Goal: Information Seeking & Learning: Learn about a topic

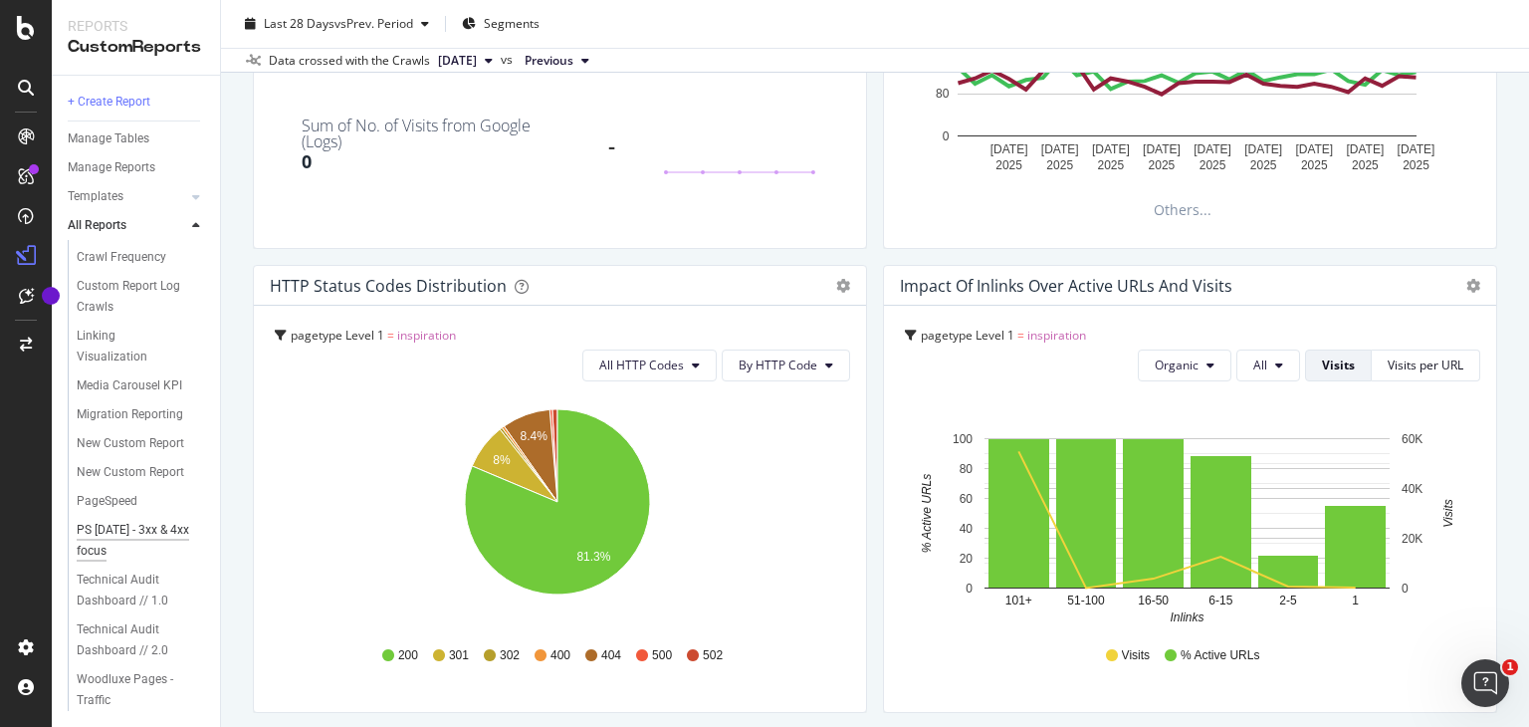
scroll to position [366, 0]
click at [123, 675] on div "Woodluxe Pages - Traffic" at bounding box center [133, 690] width 112 height 42
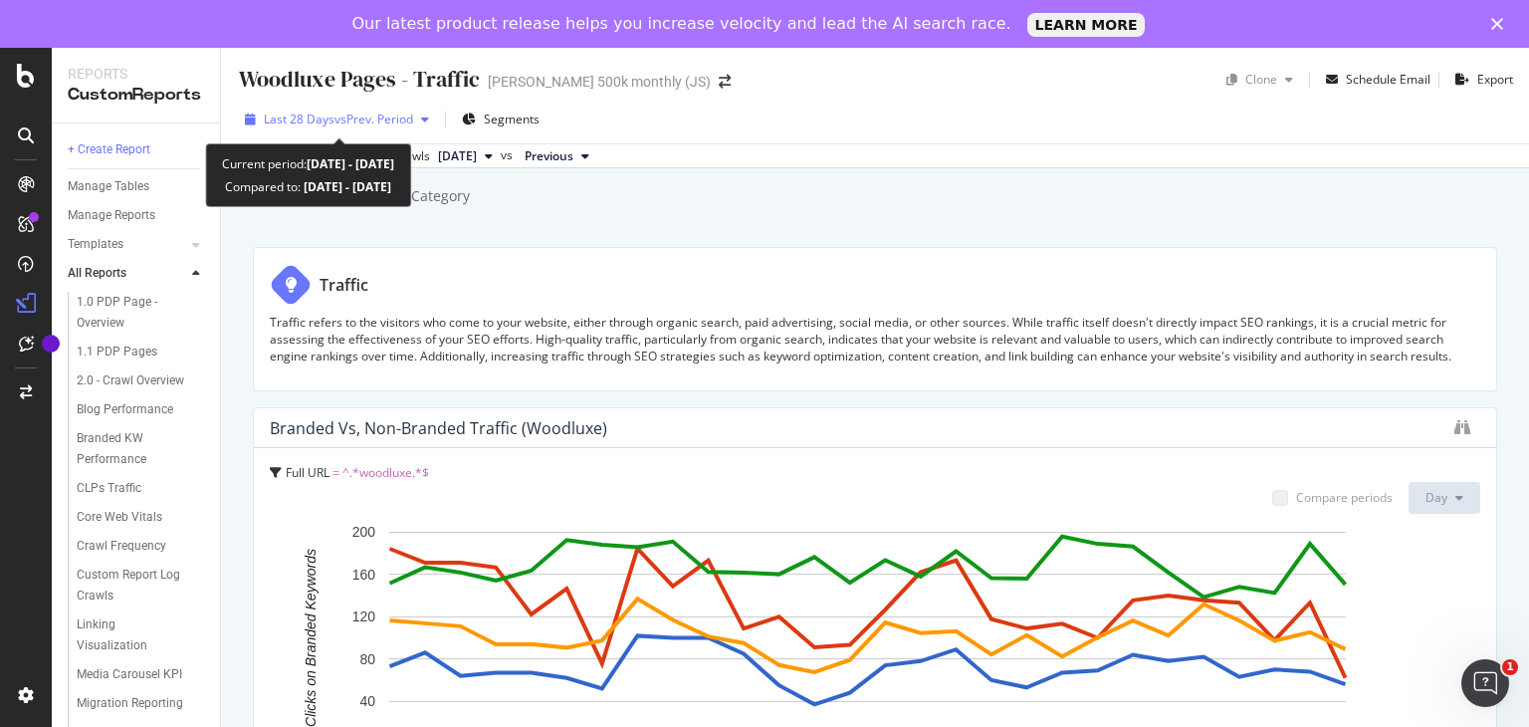
click at [366, 124] on span "vs Prev. Period" at bounding box center [373, 119] width 79 height 17
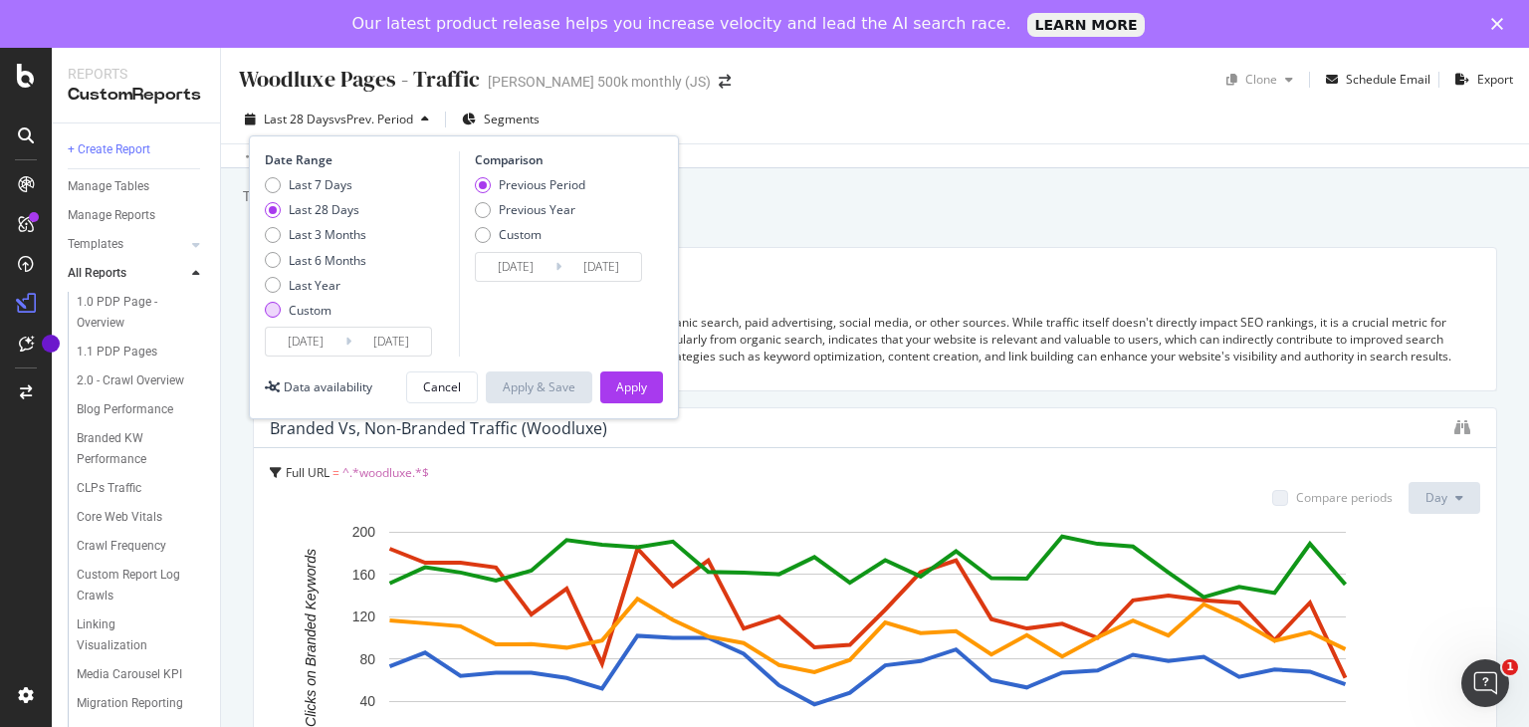
click at [310, 312] on div "Custom" at bounding box center [310, 310] width 43 height 17
click at [356, 346] on input "[DATE]" at bounding box center [391, 342] width 80 height 28
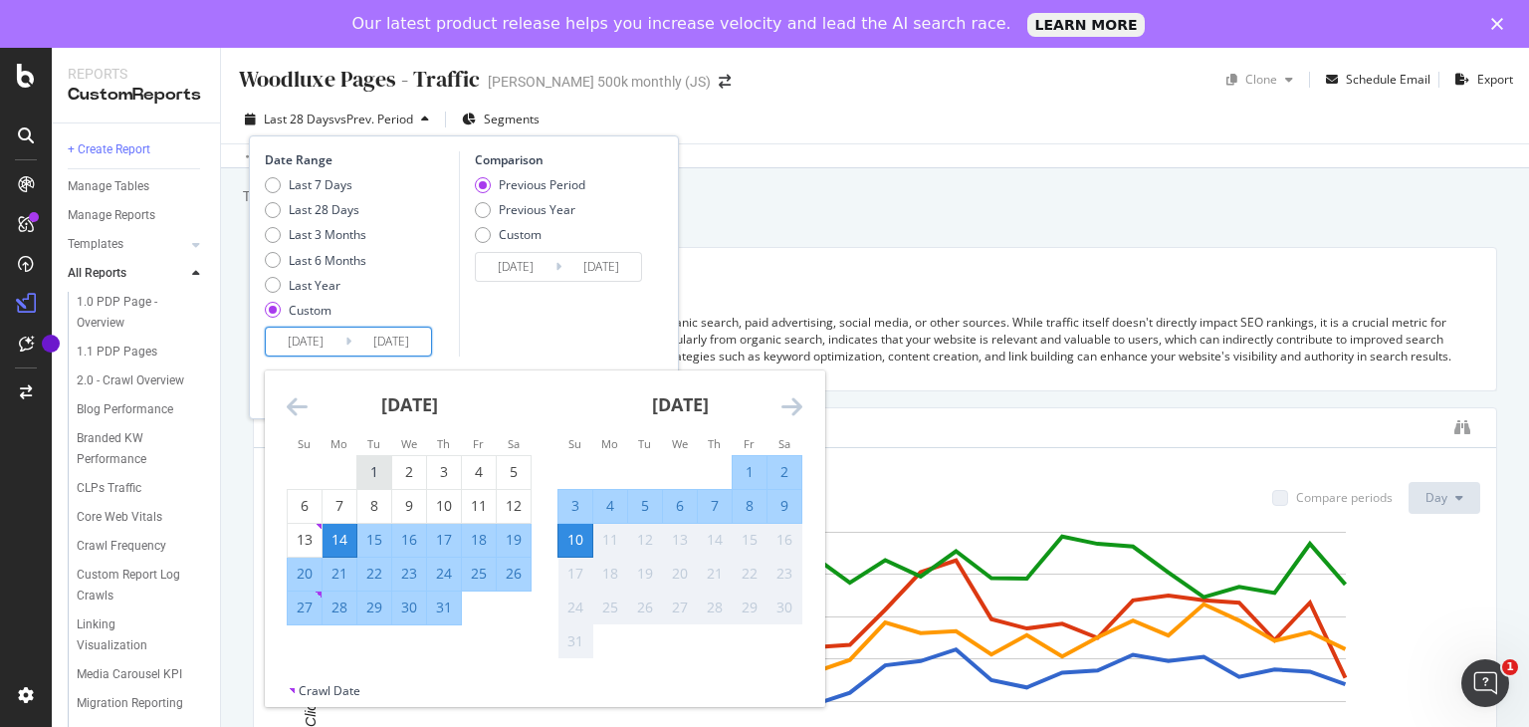
click at [368, 476] on div "1" at bounding box center [374, 472] width 34 height 20
type input "[DATE]"
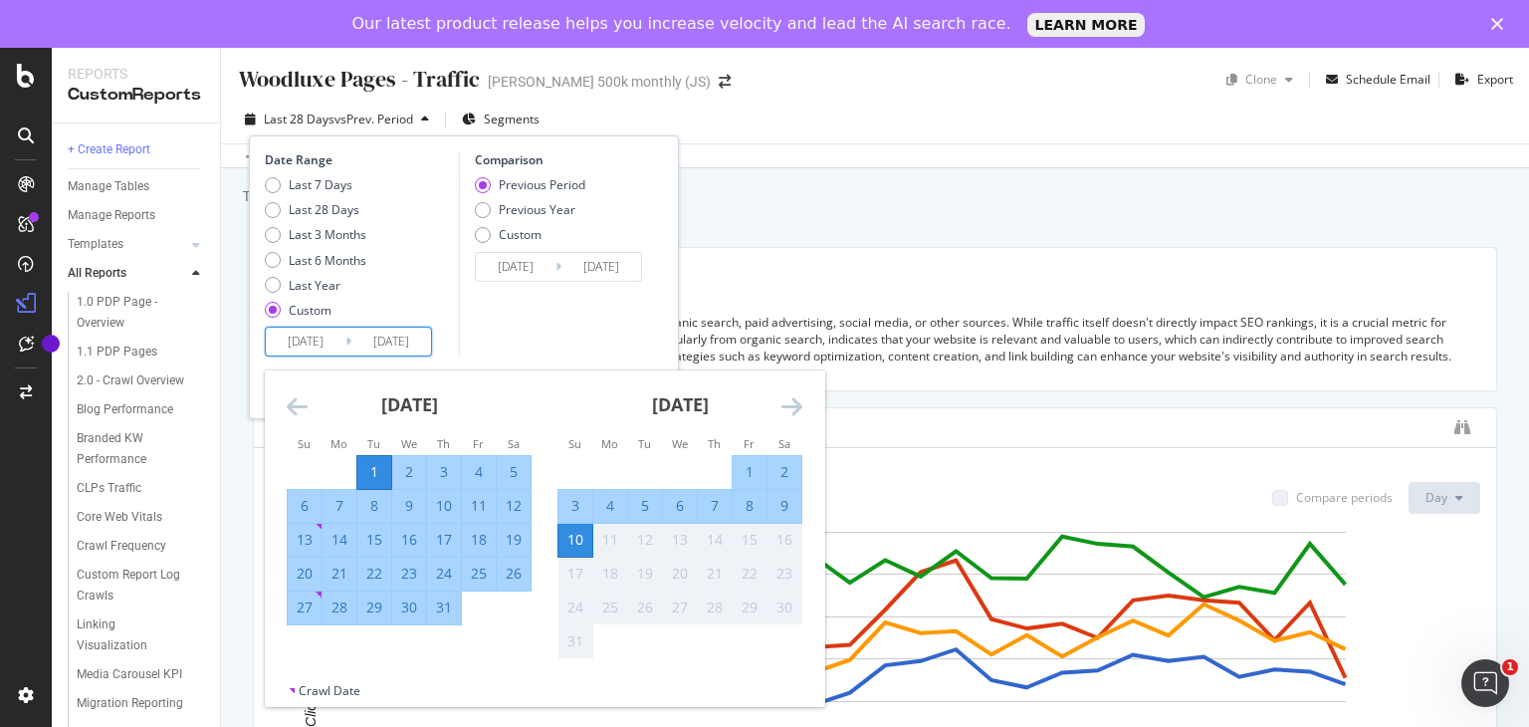
click at [446, 603] on div "31" at bounding box center [444, 607] width 34 height 20
type input "[DATE]"
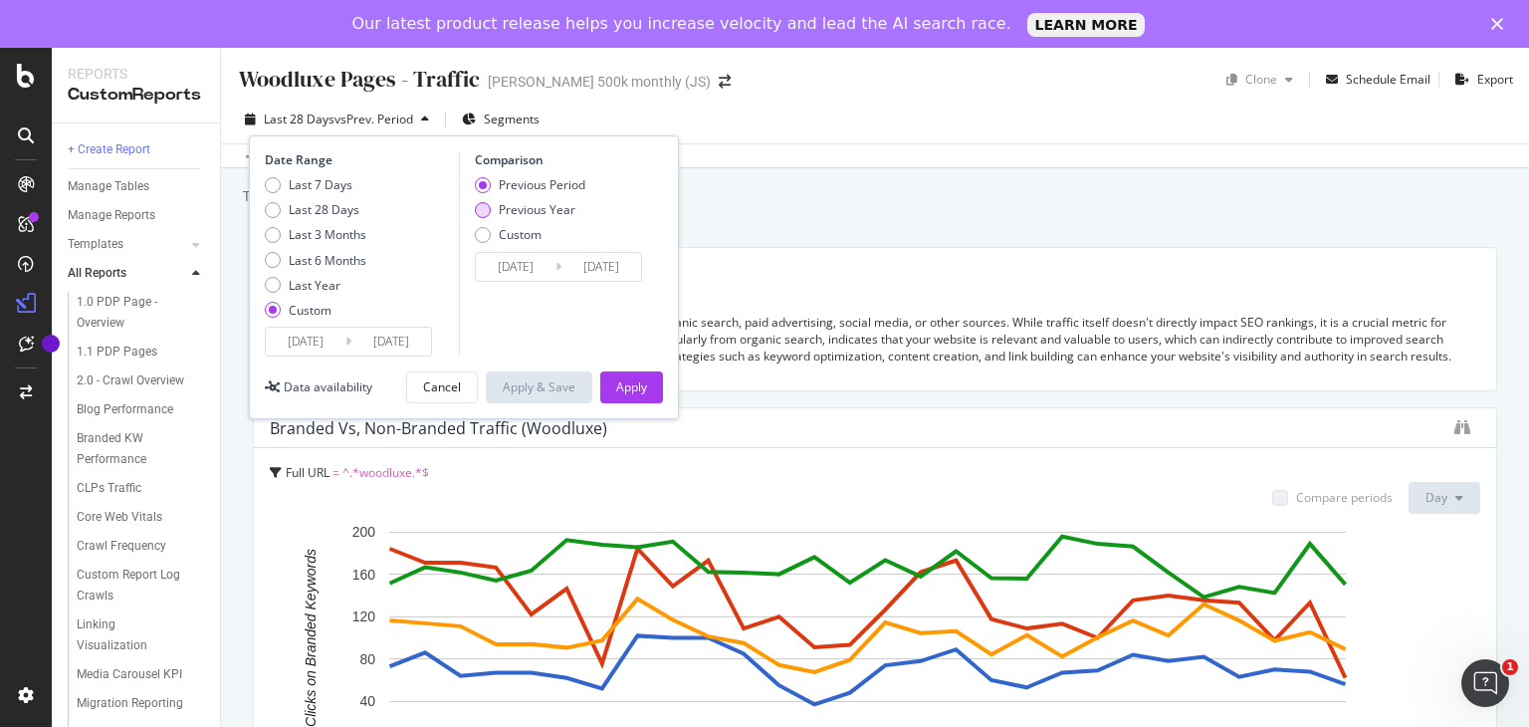
click at [516, 216] on div "Previous Year" at bounding box center [537, 209] width 77 height 17
type input "[DATE]"
click at [630, 380] on div "Apply" at bounding box center [631, 386] width 31 height 17
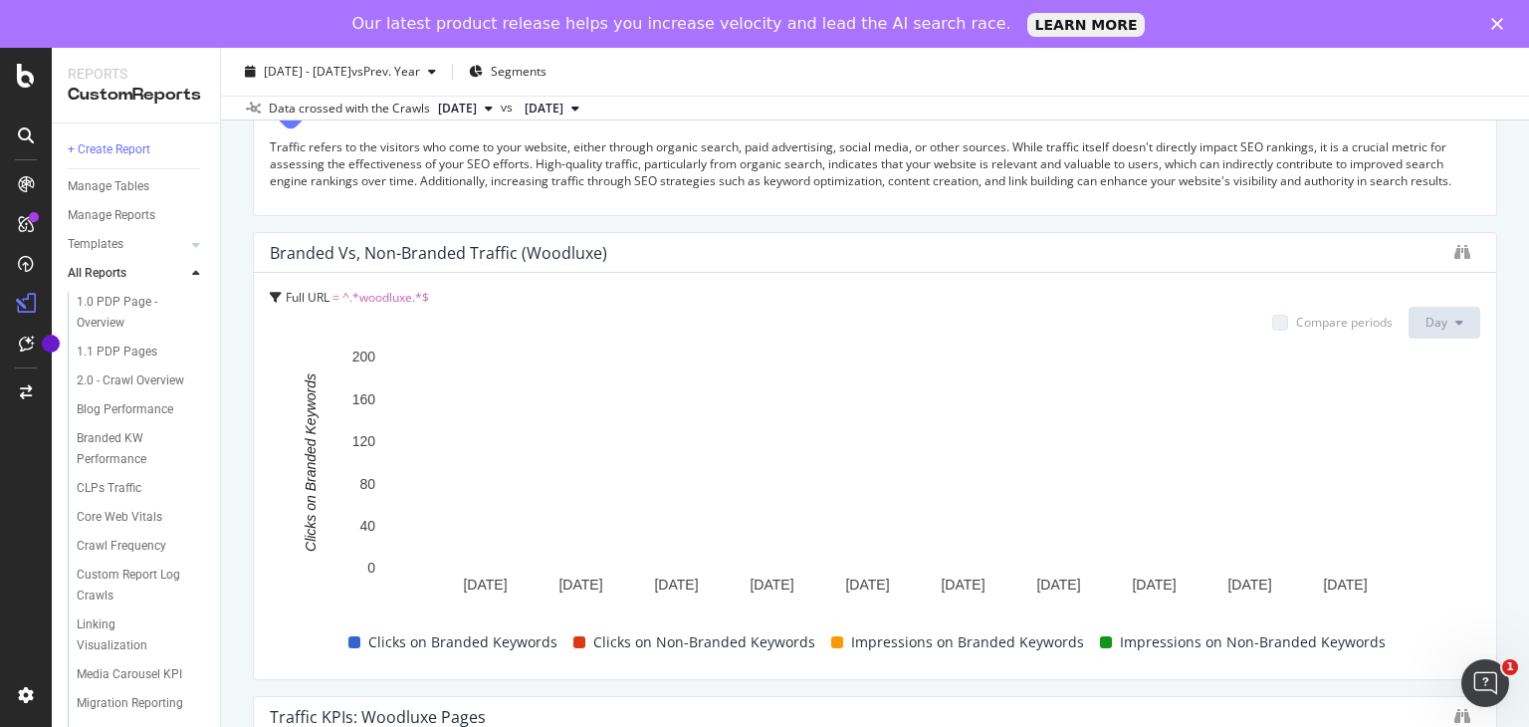
scroll to position [199, 0]
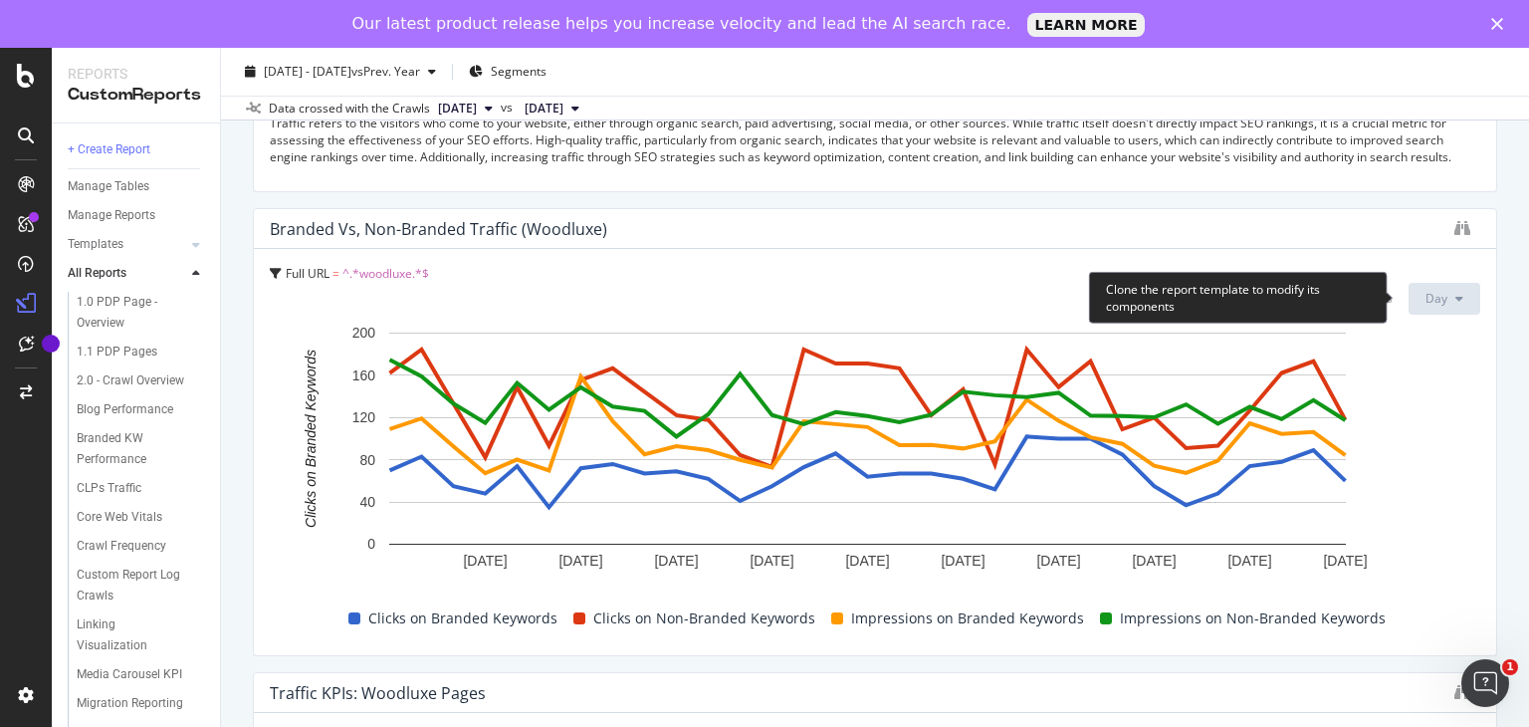
click at [1455, 298] on icon at bounding box center [1459, 299] width 8 height 12
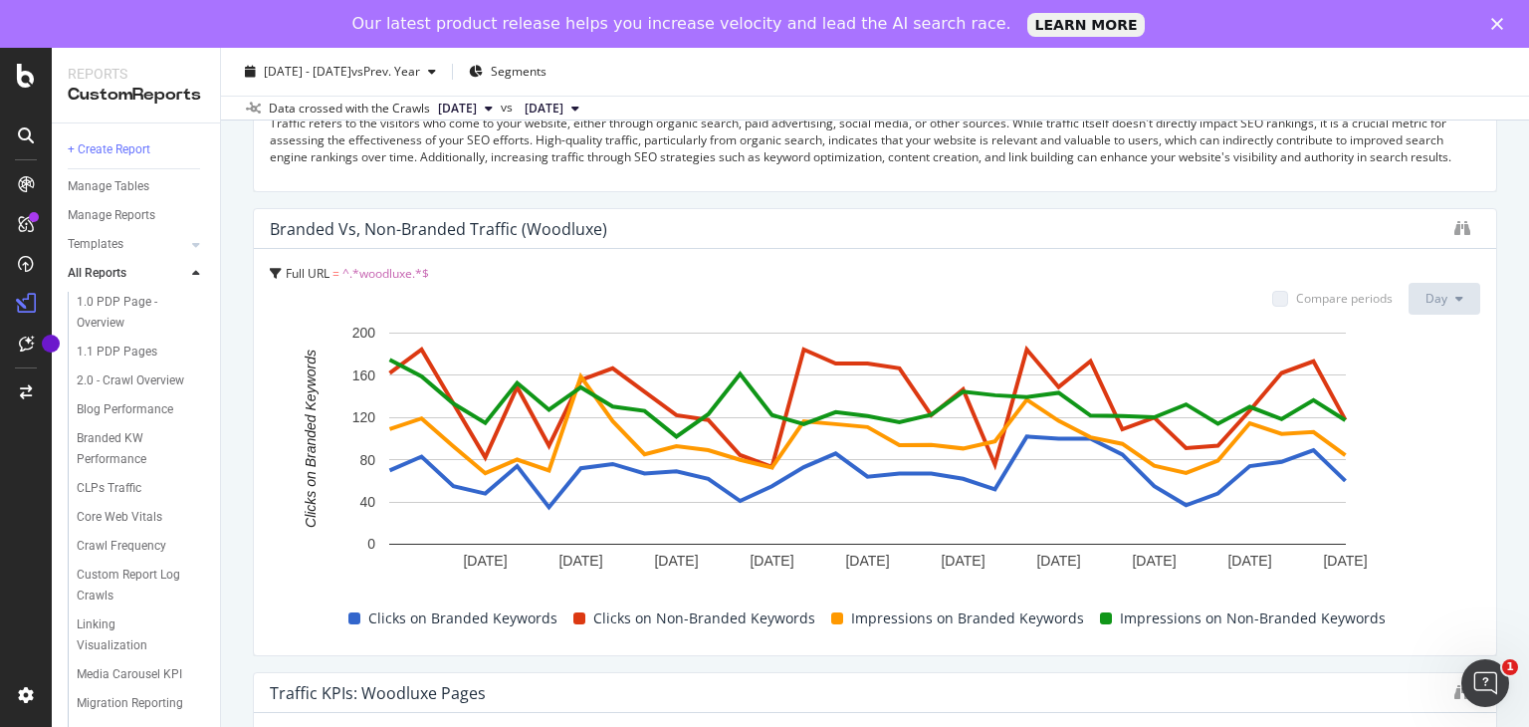
scroll to position [100, 0]
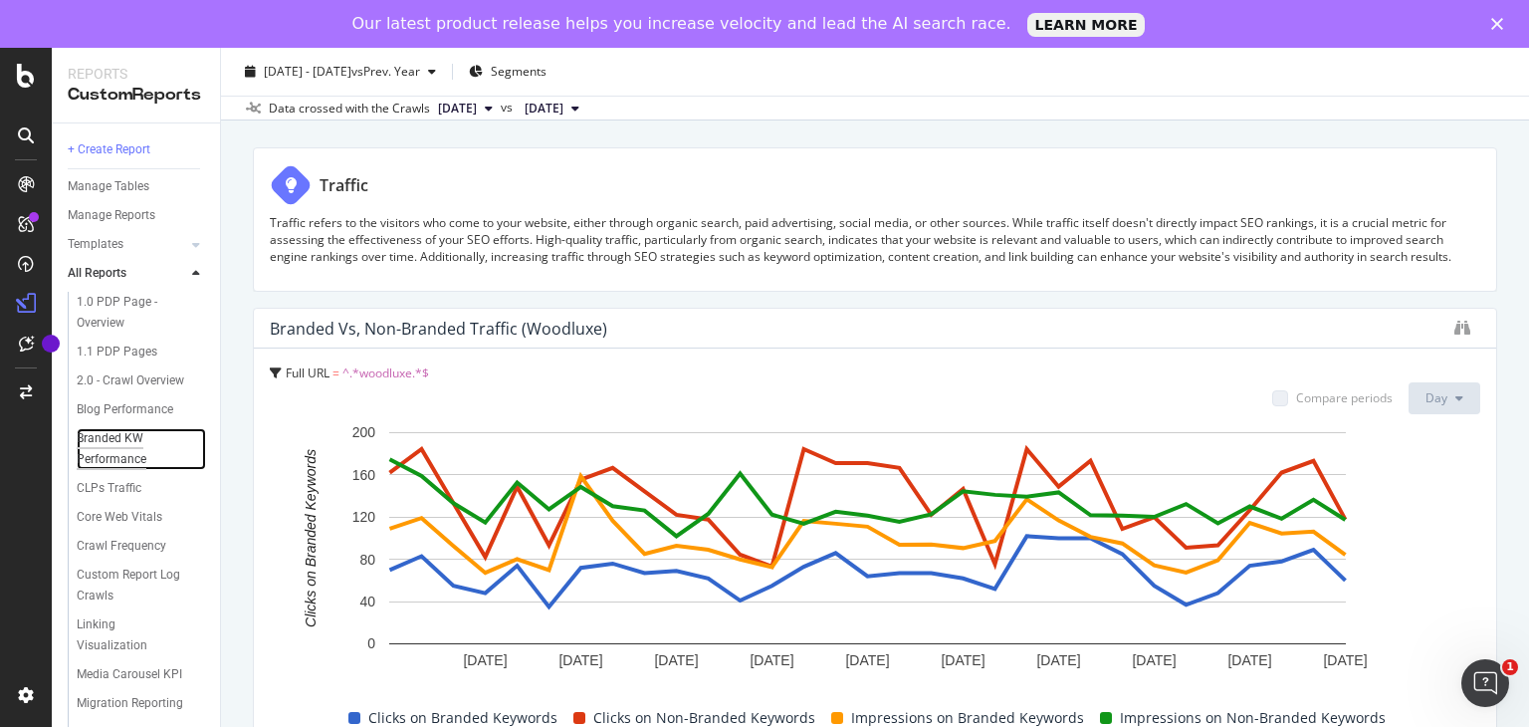
click at [108, 470] on div "Branded KW Performance" at bounding box center [133, 449] width 113 height 42
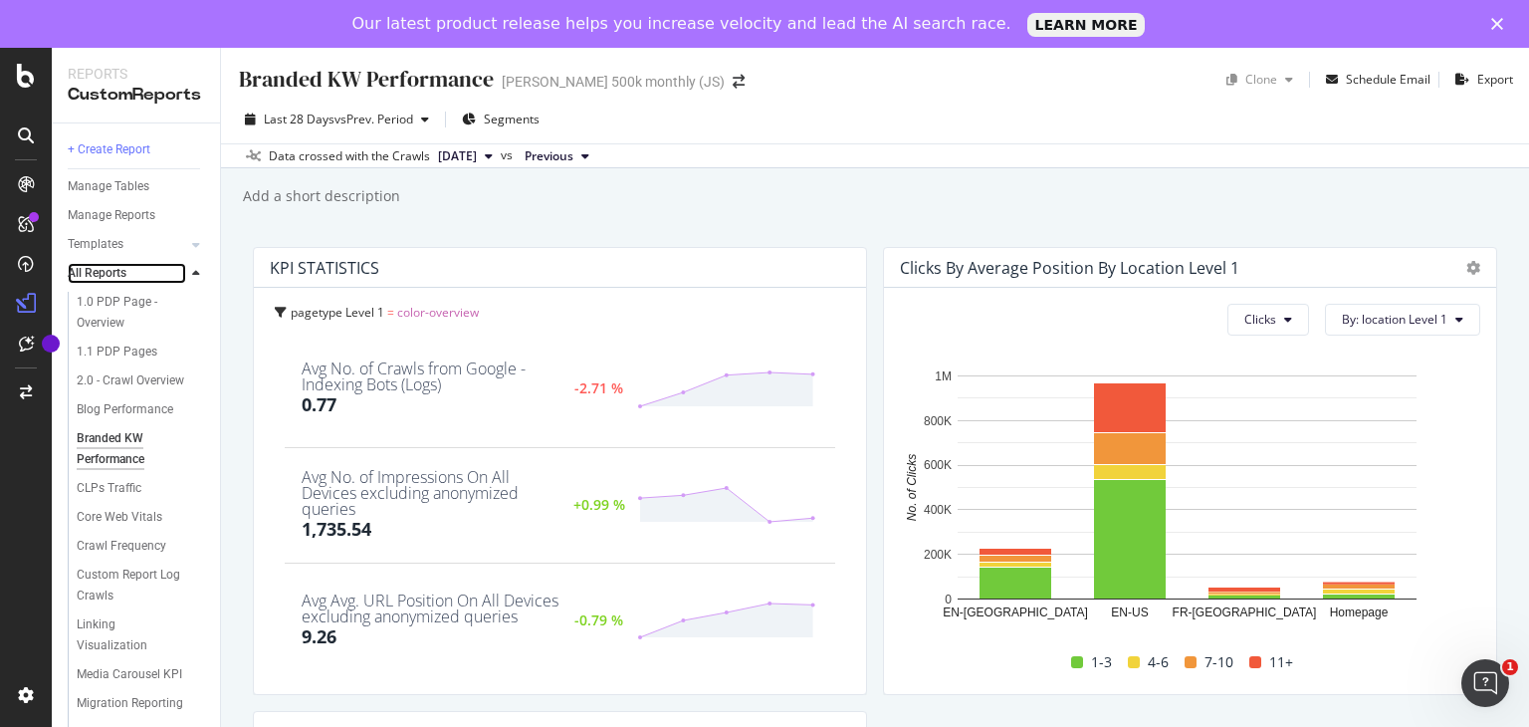
click at [179, 271] on div at bounding box center [176, 274] width 20 height 20
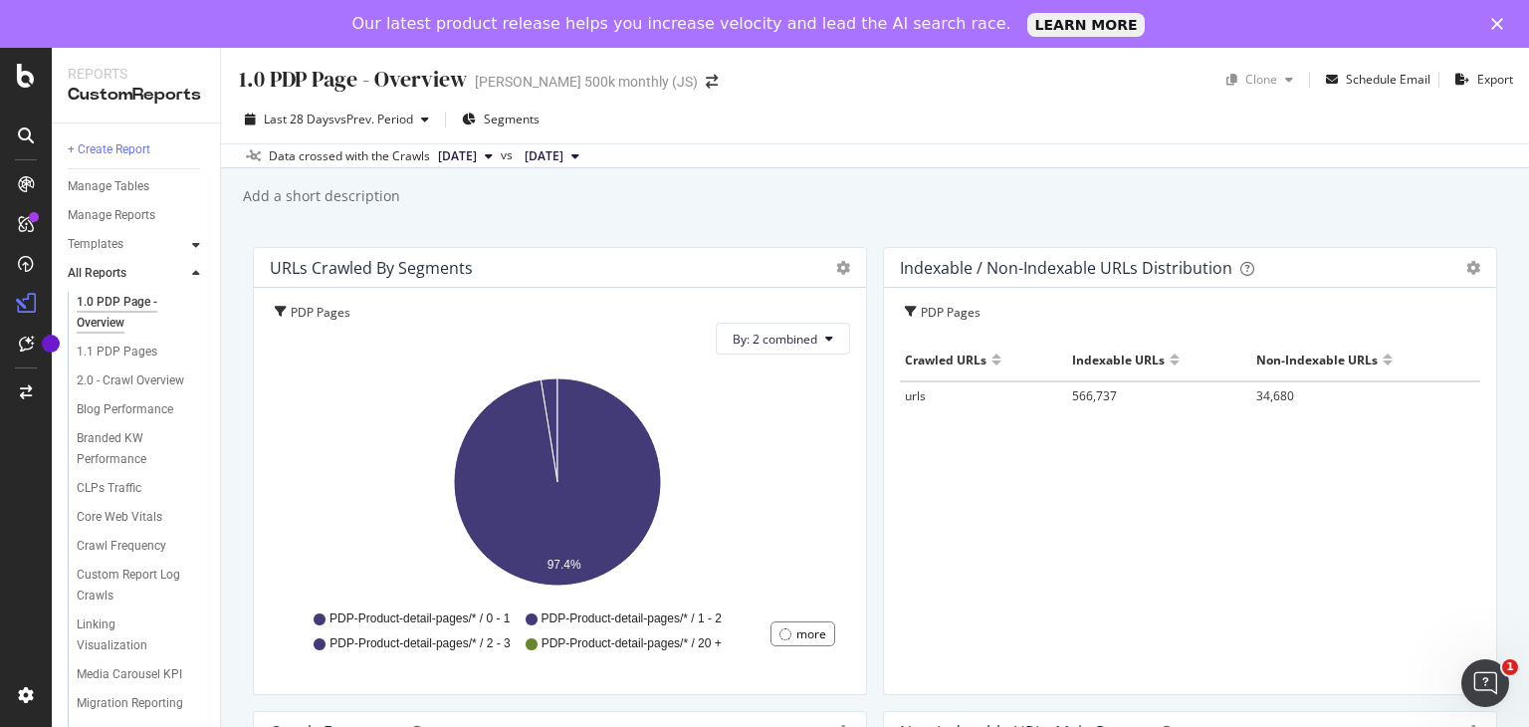
click at [193, 247] on icon at bounding box center [196, 245] width 8 height 12
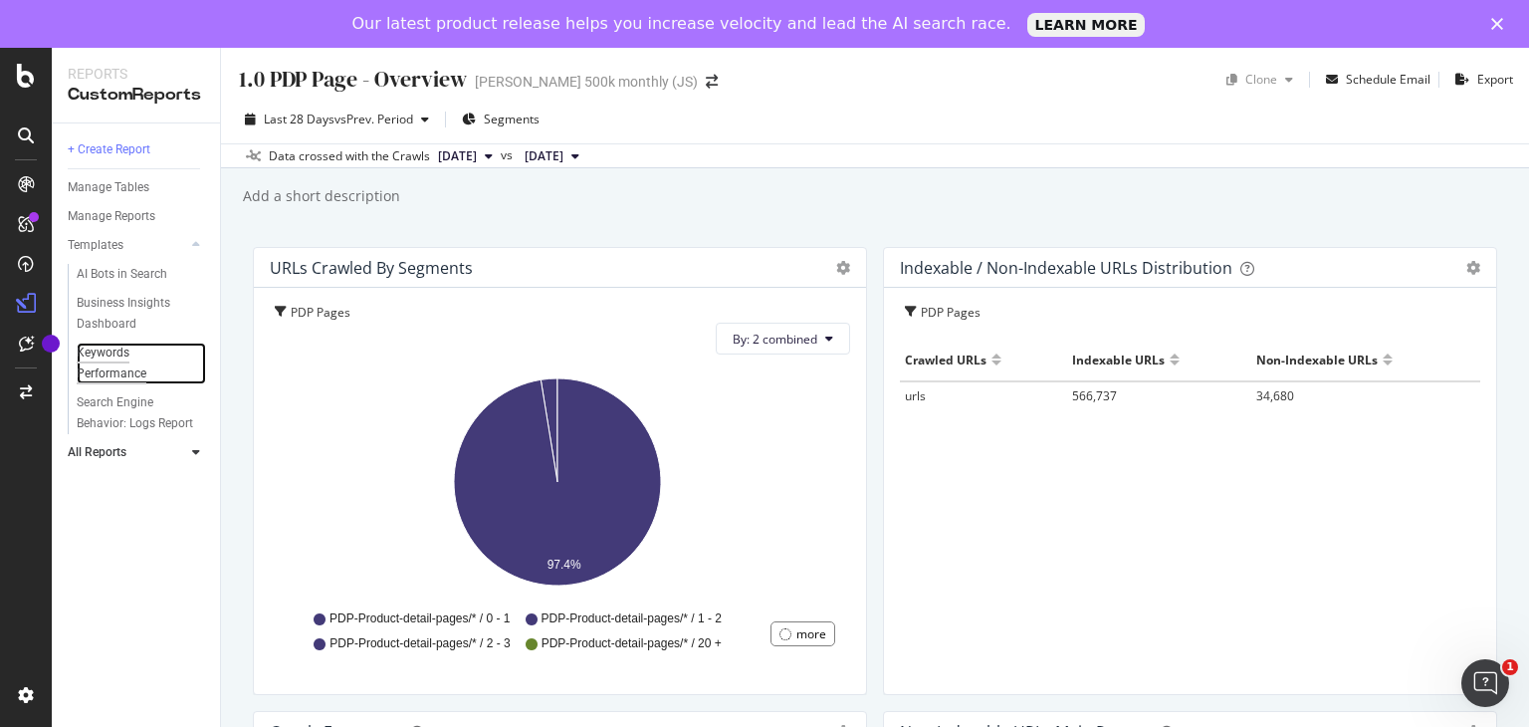
click at [108, 356] on div "Keywords Performance" at bounding box center [132, 363] width 111 height 42
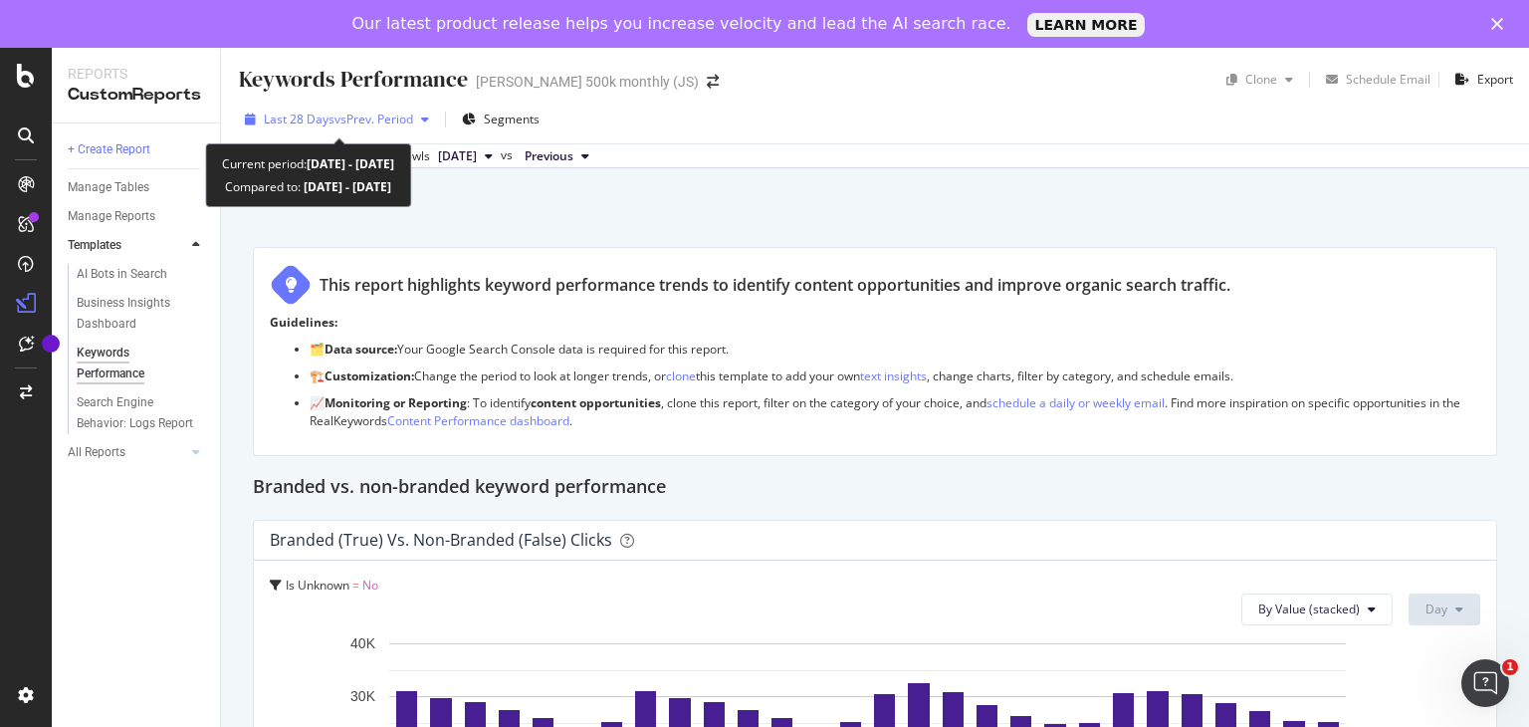
click at [372, 112] on span "vs Prev. Period" at bounding box center [373, 119] width 79 height 17
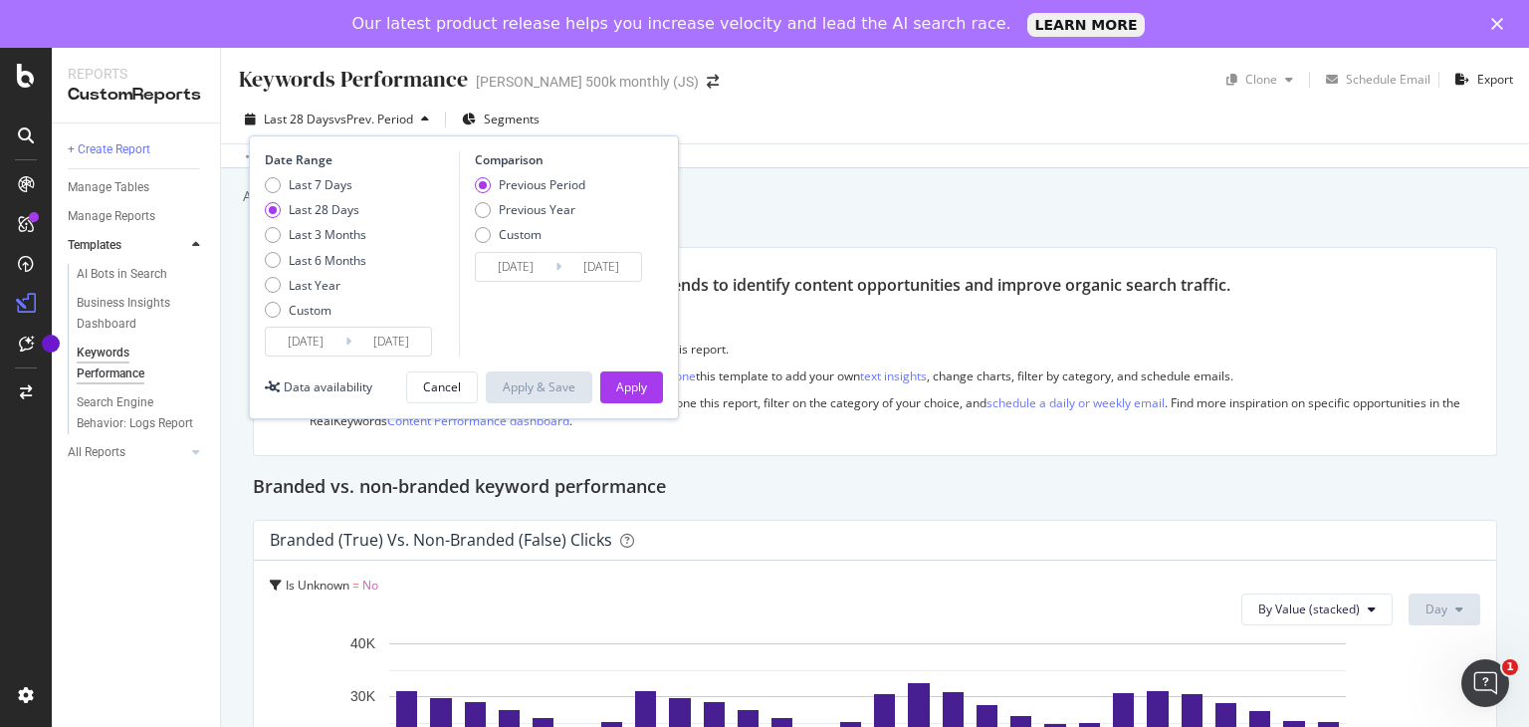
click at [303, 319] on div "Last 7 Days Last 28 Days Last 3 Months Last 6 Months Last Year Custom" at bounding box center [316, 251] width 102 height 150
click at [317, 316] on div "Custom" at bounding box center [310, 310] width 43 height 17
click at [398, 343] on input "[DATE]" at bounding box center [391, 342] width 80 height 28
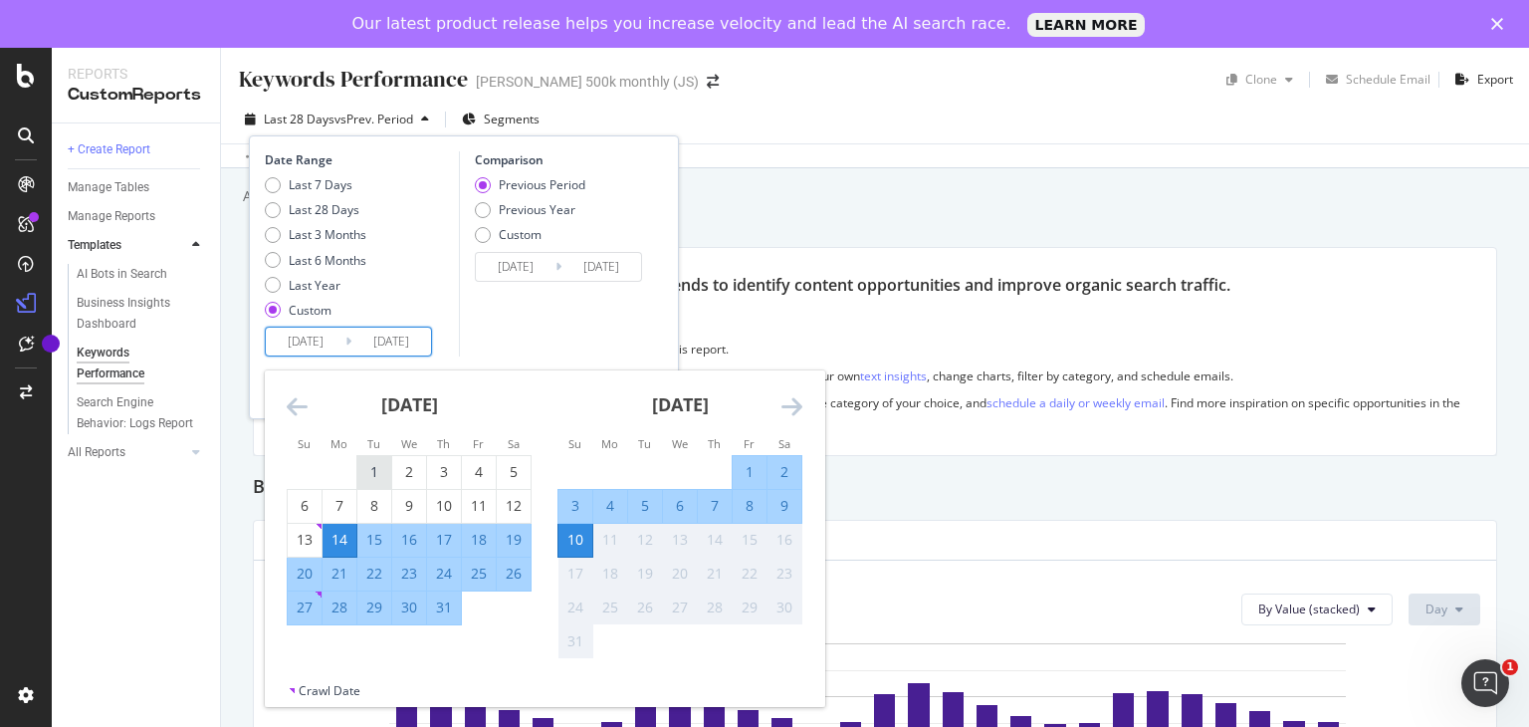
click at [371, 475] on div "1" at bounding box center [374, 472] width 34 height 20
type input "[DATE]"
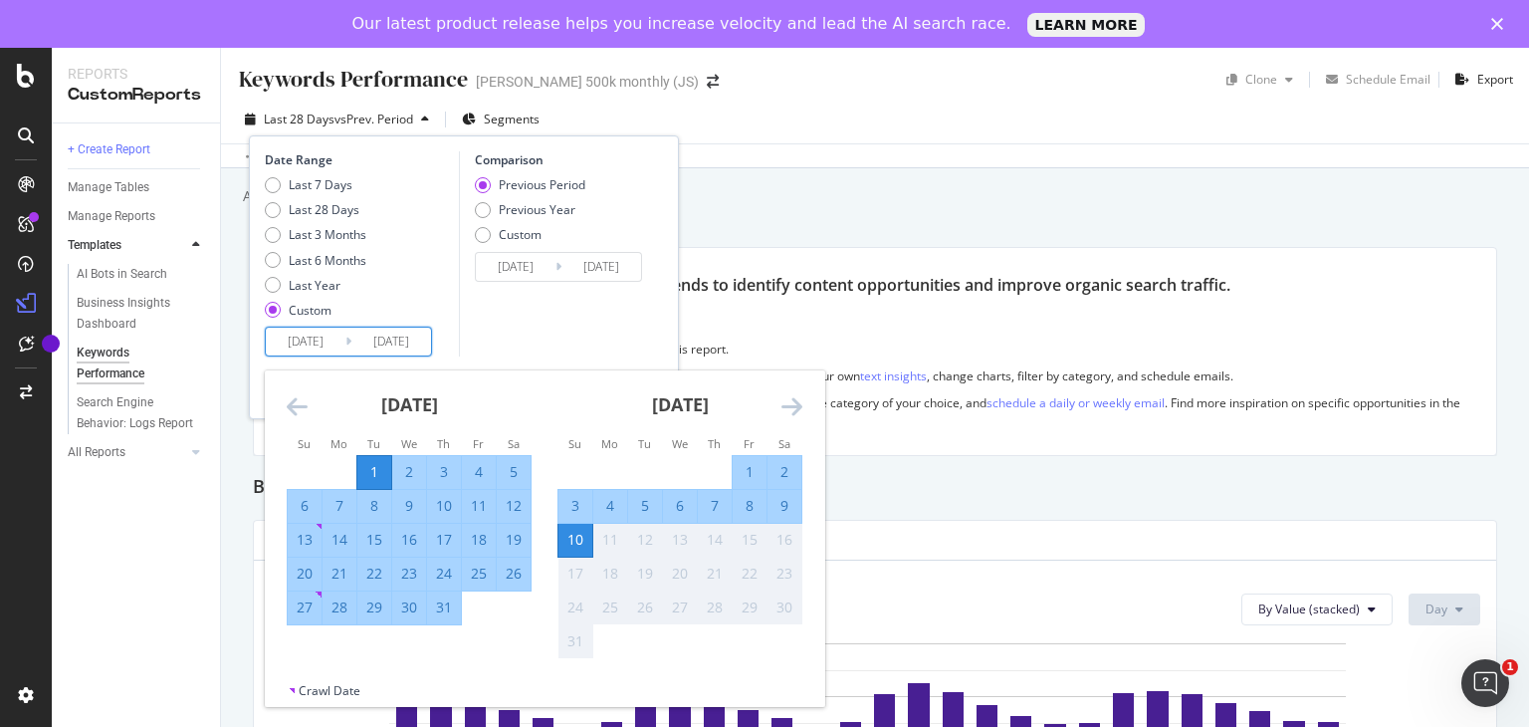
click at [439, 609] on div "31" at bounding box center [444, 607] width 34 height 20
type input "[DATE]"
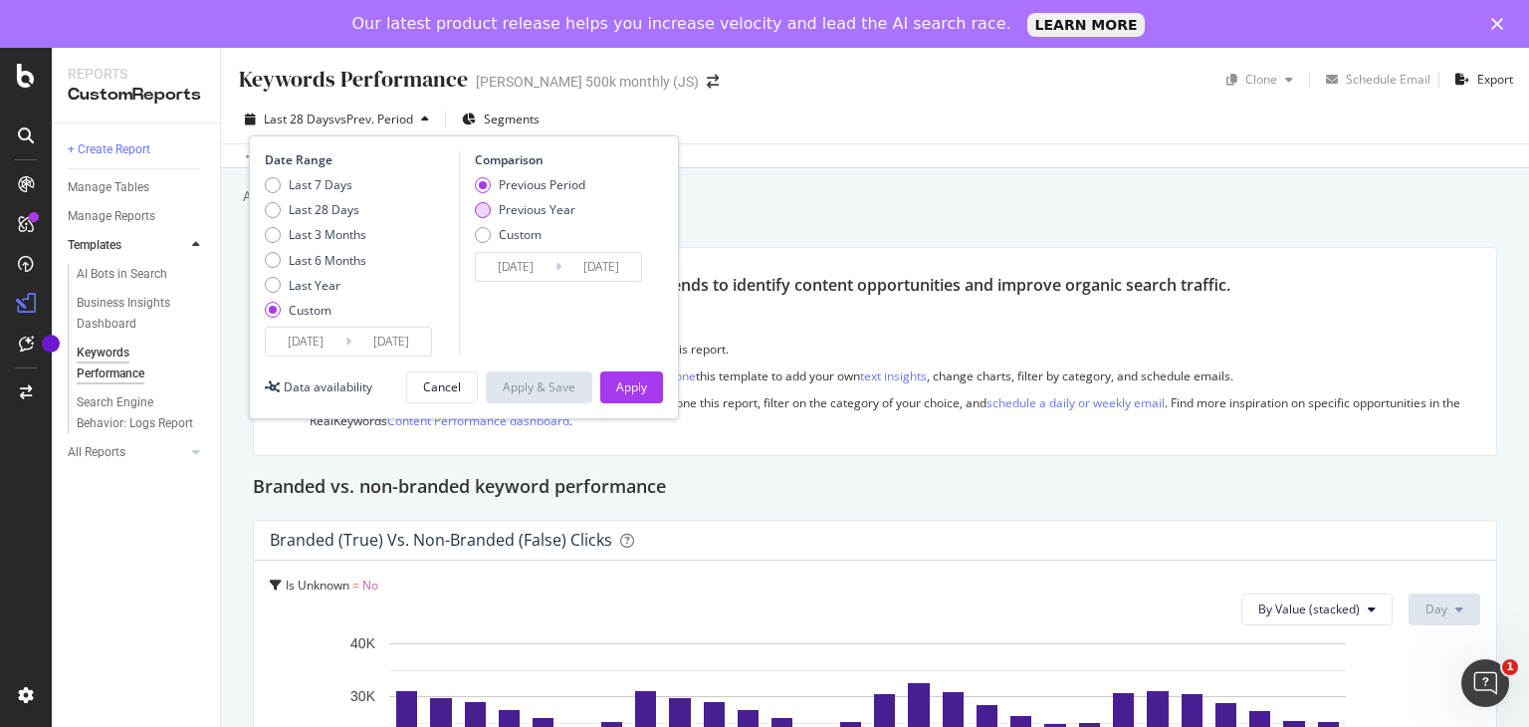
click at [526, 209] on div "Previous Year" at bounding box center [537, 209] width 77 height 17
type input "[DATE]"
click at [636, 391] on div "Apply" at bounding box center [631, 386] width 31 height 17
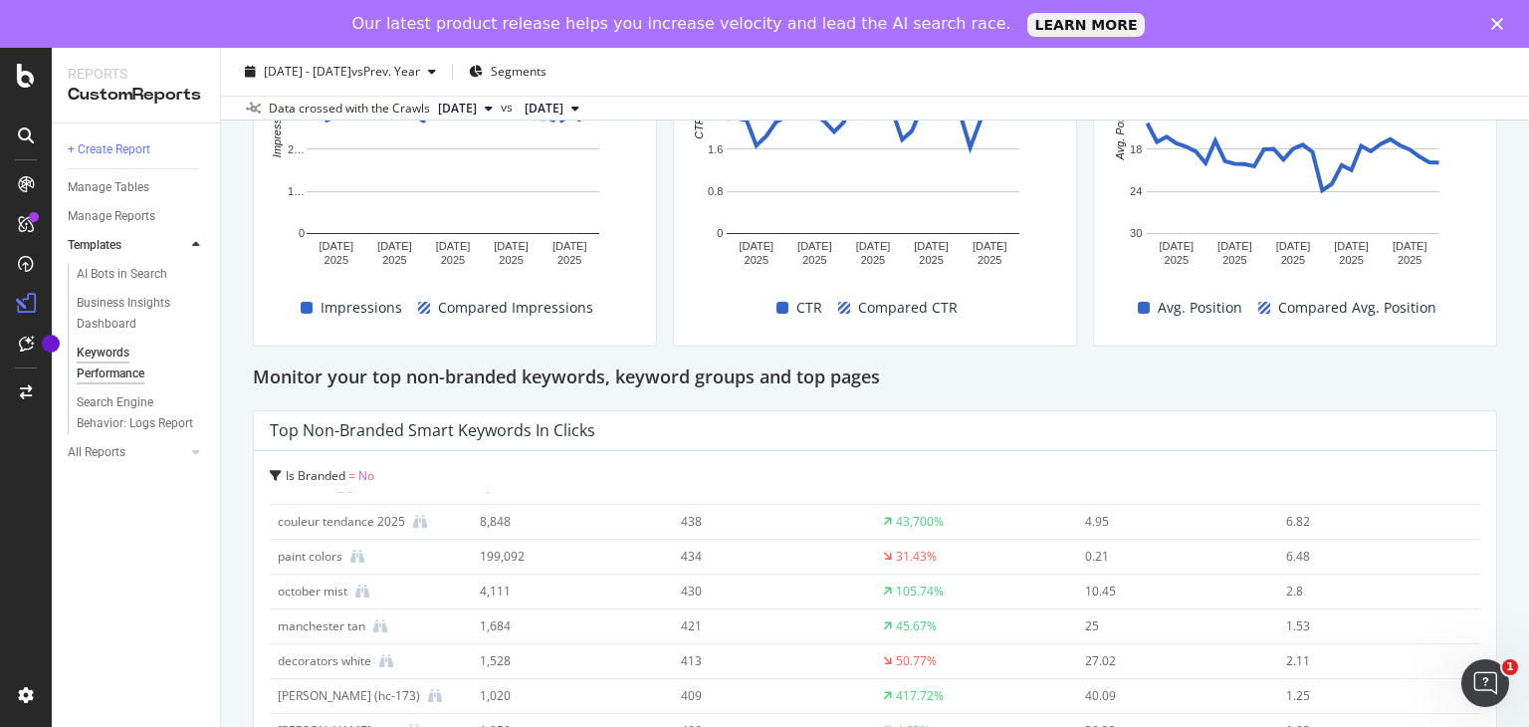
scroll to position [1418, 0]
click at [1270, 384] on div "Monitor your top non-branded keywords, keyword groups and top pages" at bounding box center [875, 378] width 1244 height 32
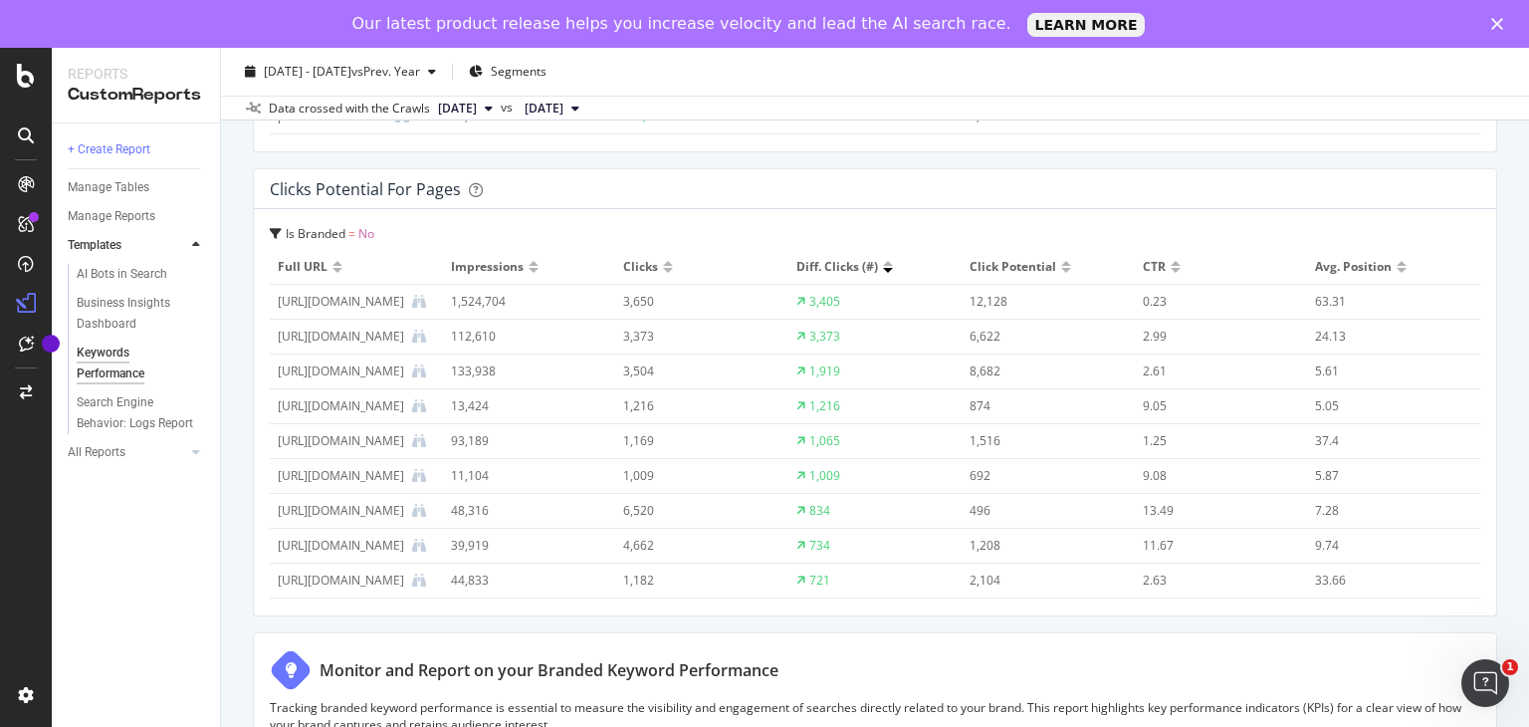
scroll to position [4978, 0]
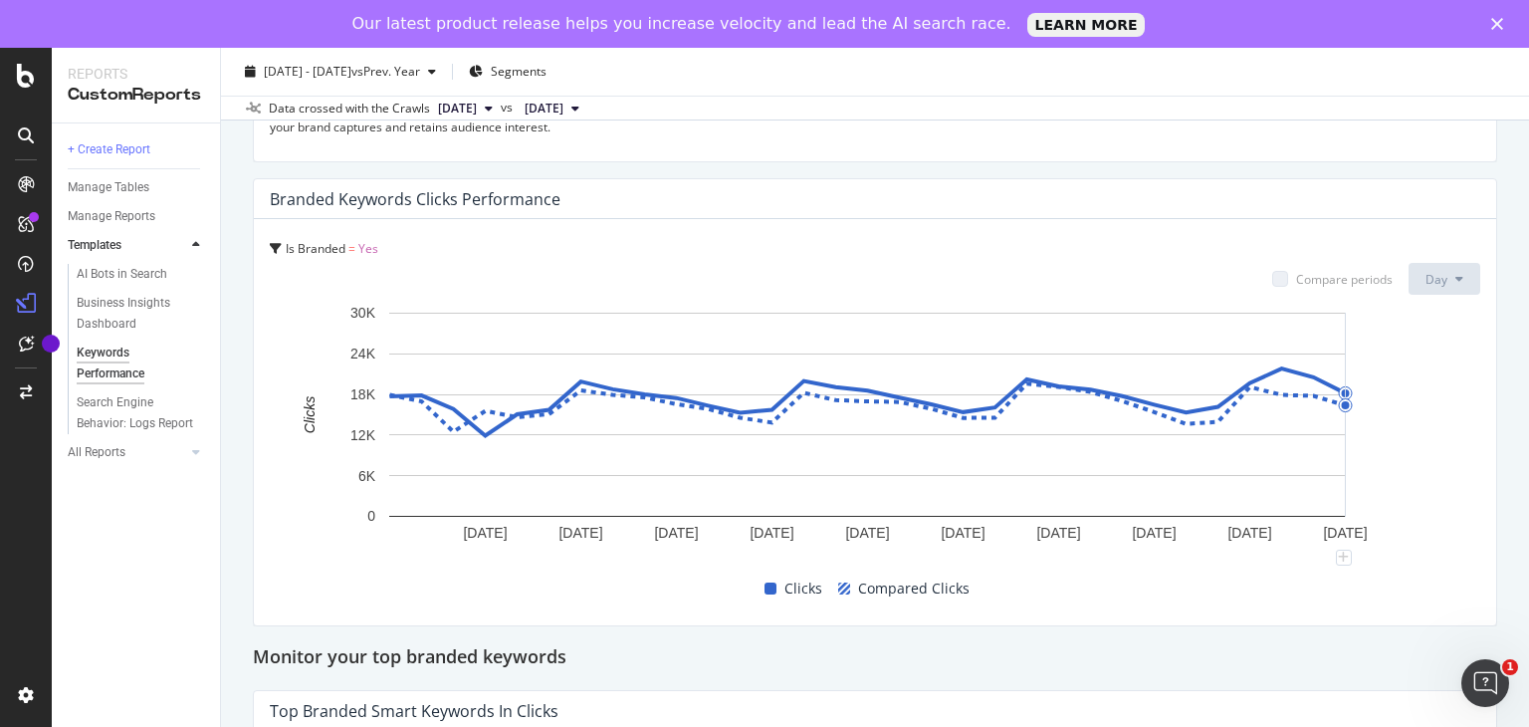
click at [1392, 431] on rect "A chart." at bounding box center [868, 430] width 1196 height 255
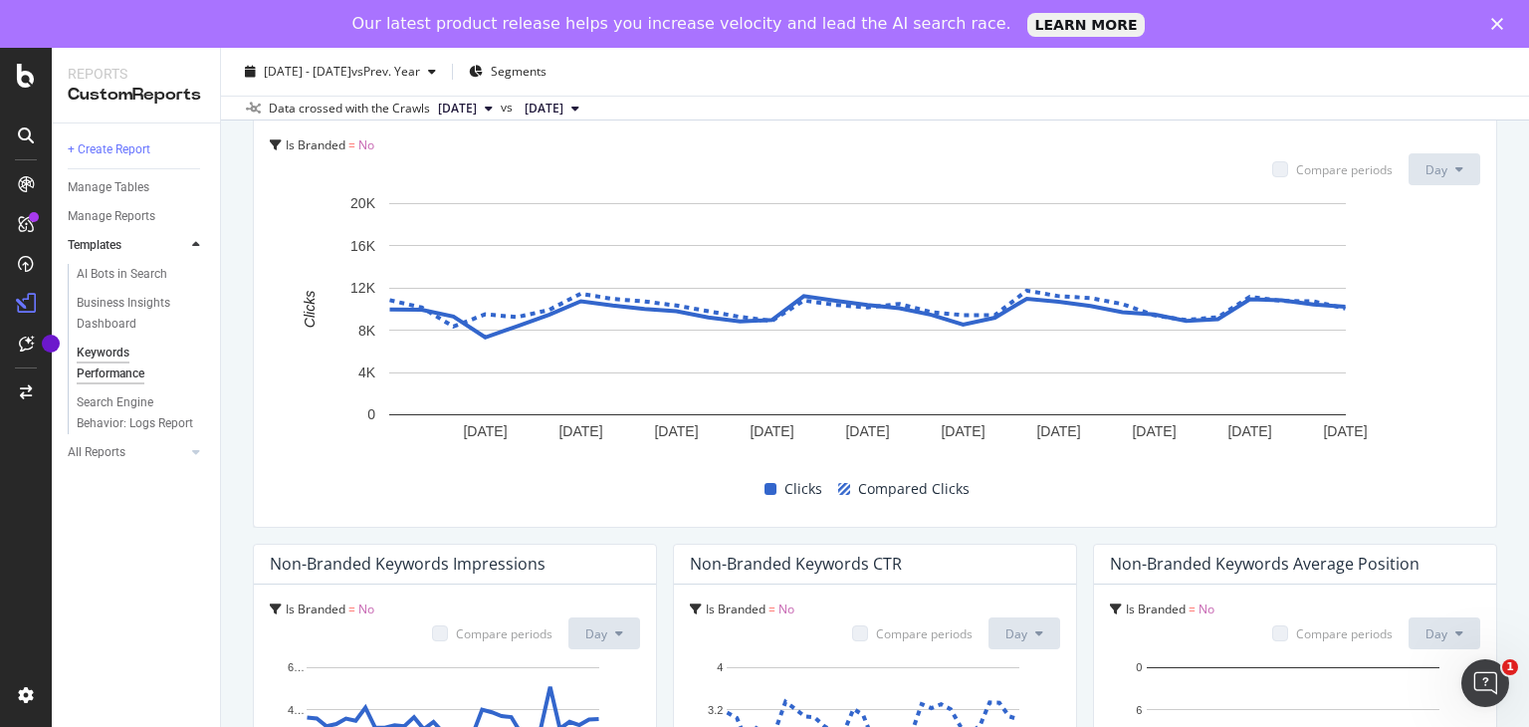
scroll to position [861, 0]
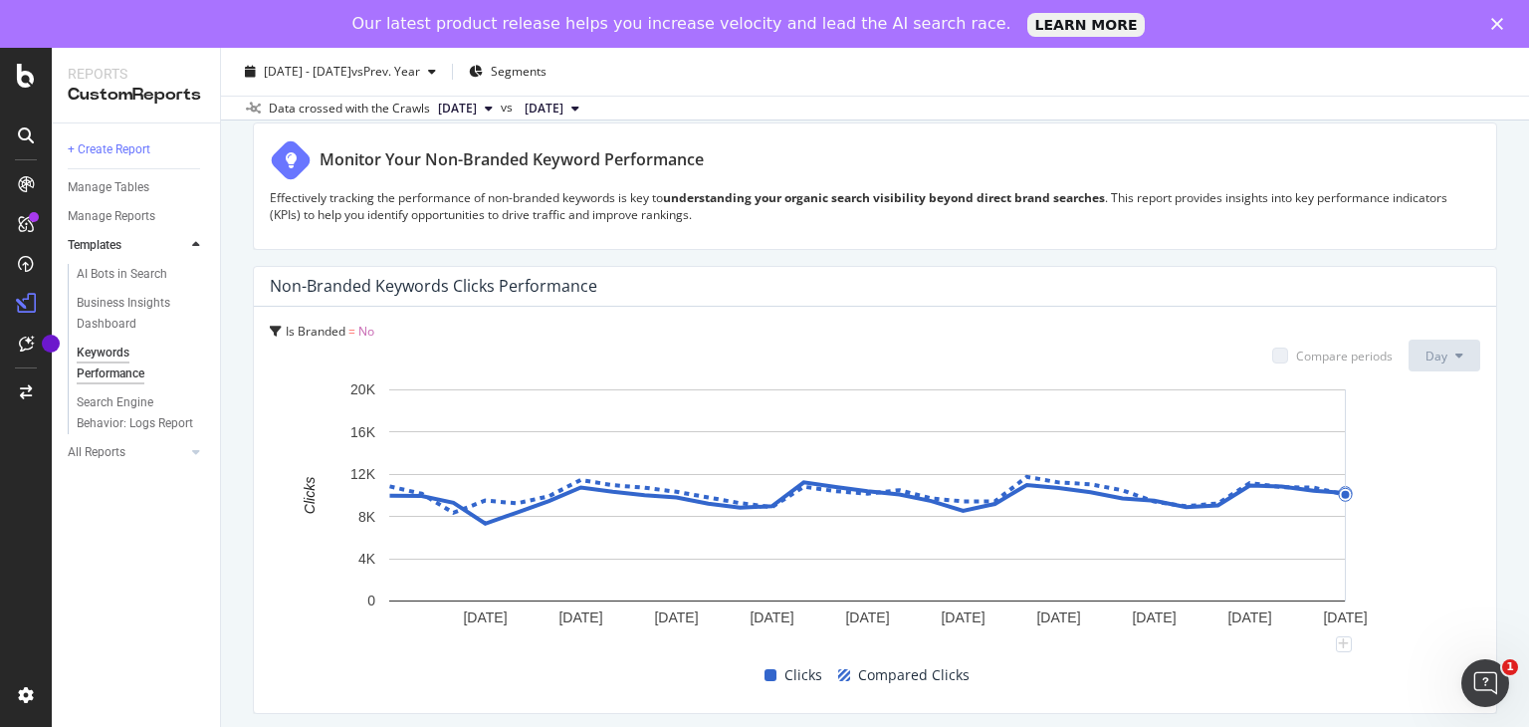
click at [1438, 528] on rect "A chart." at bounding box center [868, 511] width 1196 height 265
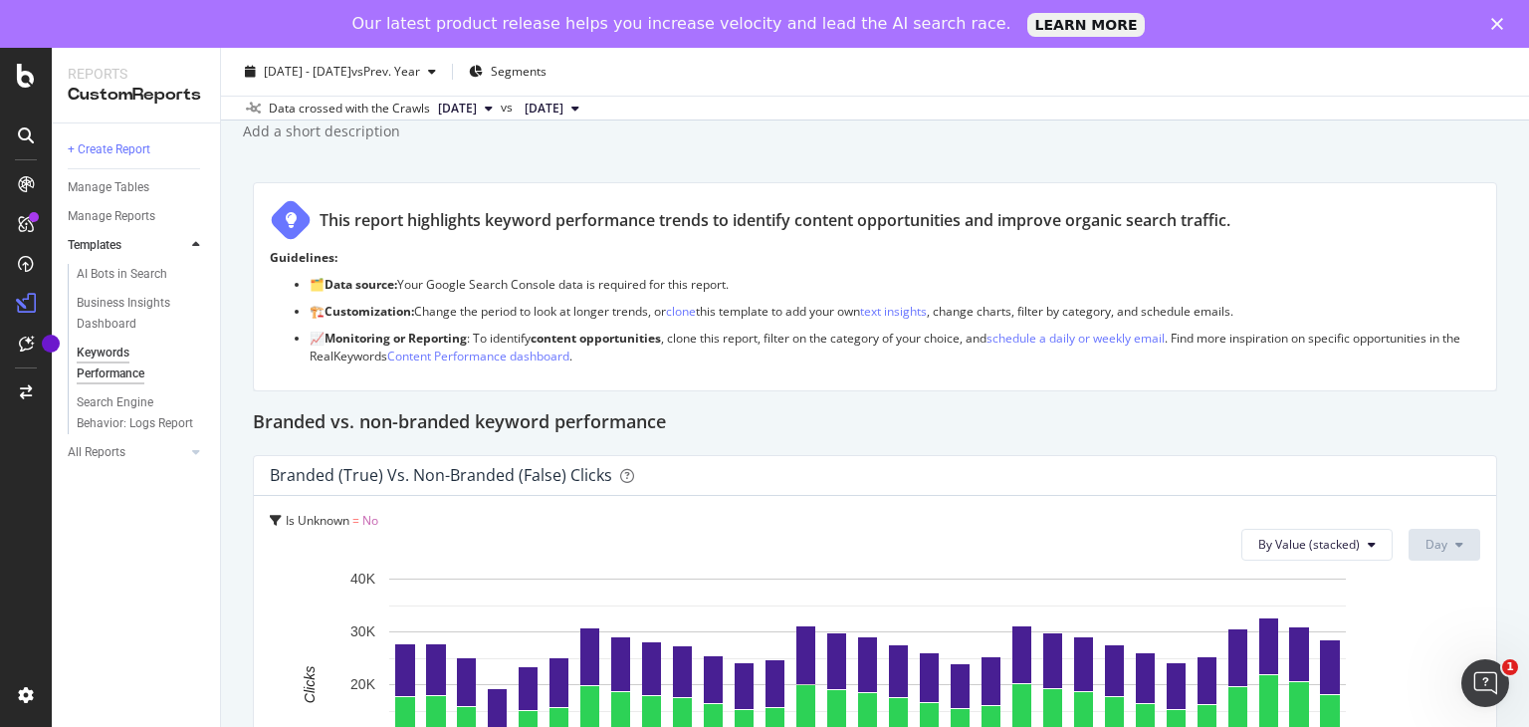
scroll to position [0, 0]
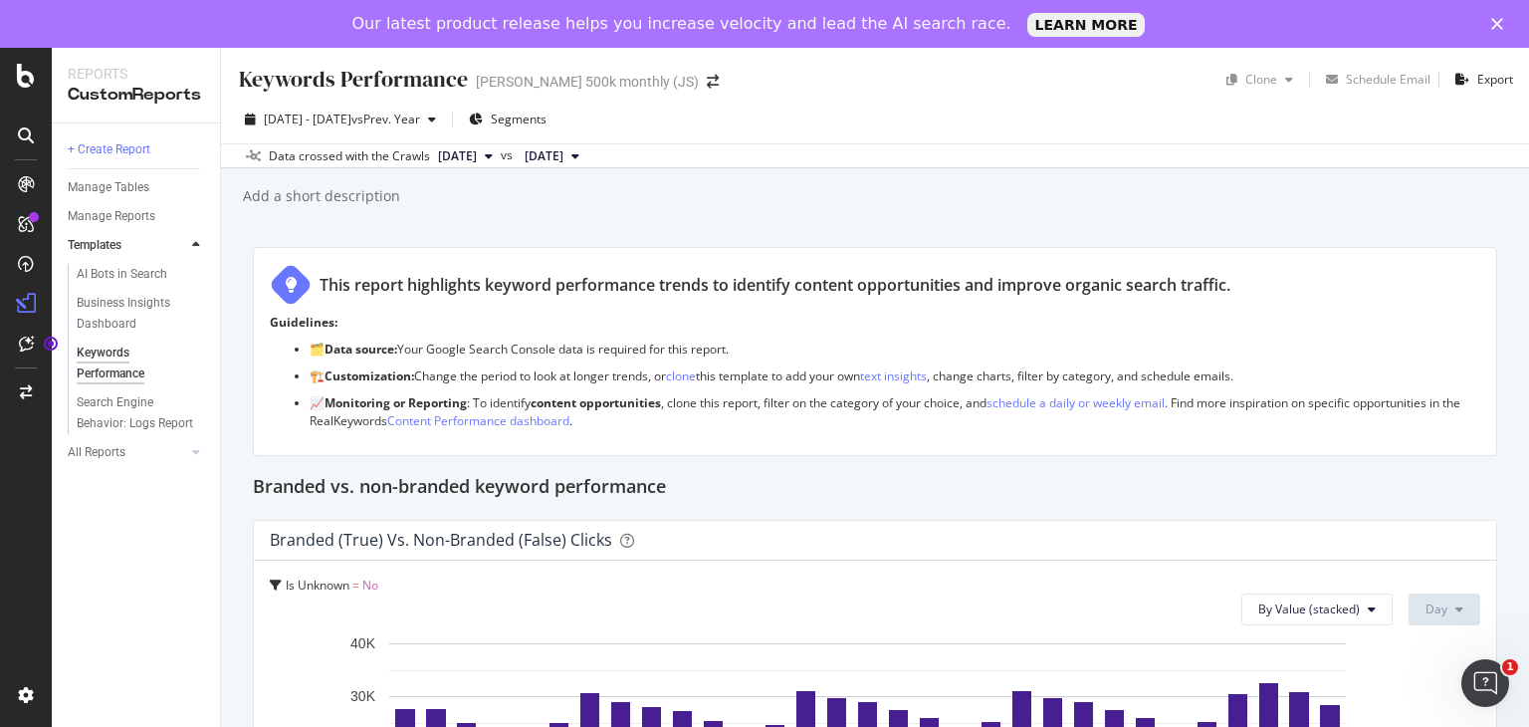
click at [189, 243] on div at bounding box center [196, 245] width 20 height 20
click at [119, 360] on div "CustomReports" at bounding box center [123, 355] width 98 height 20
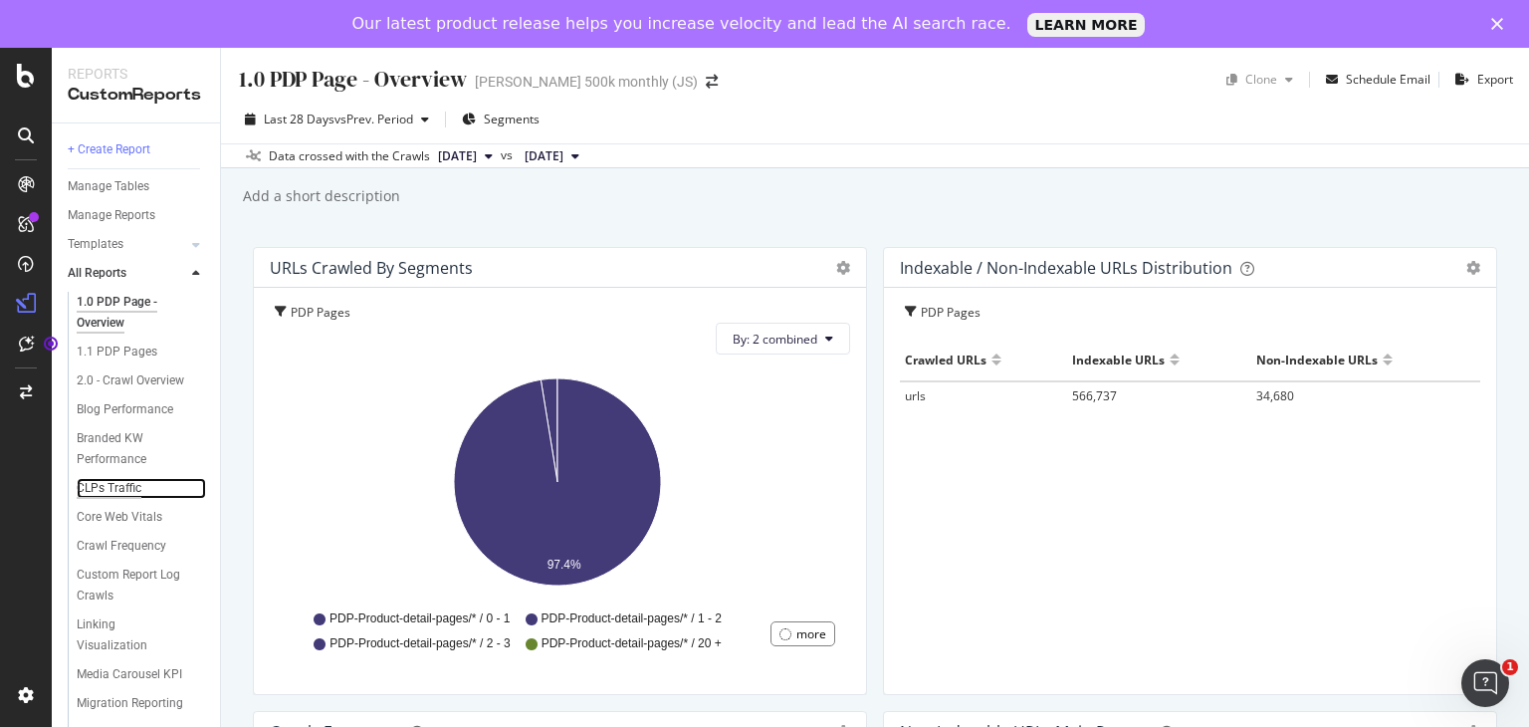
click at [106, 499] on div "CLPs Traffic" at bounding box center [109, 488] width 65 height 21
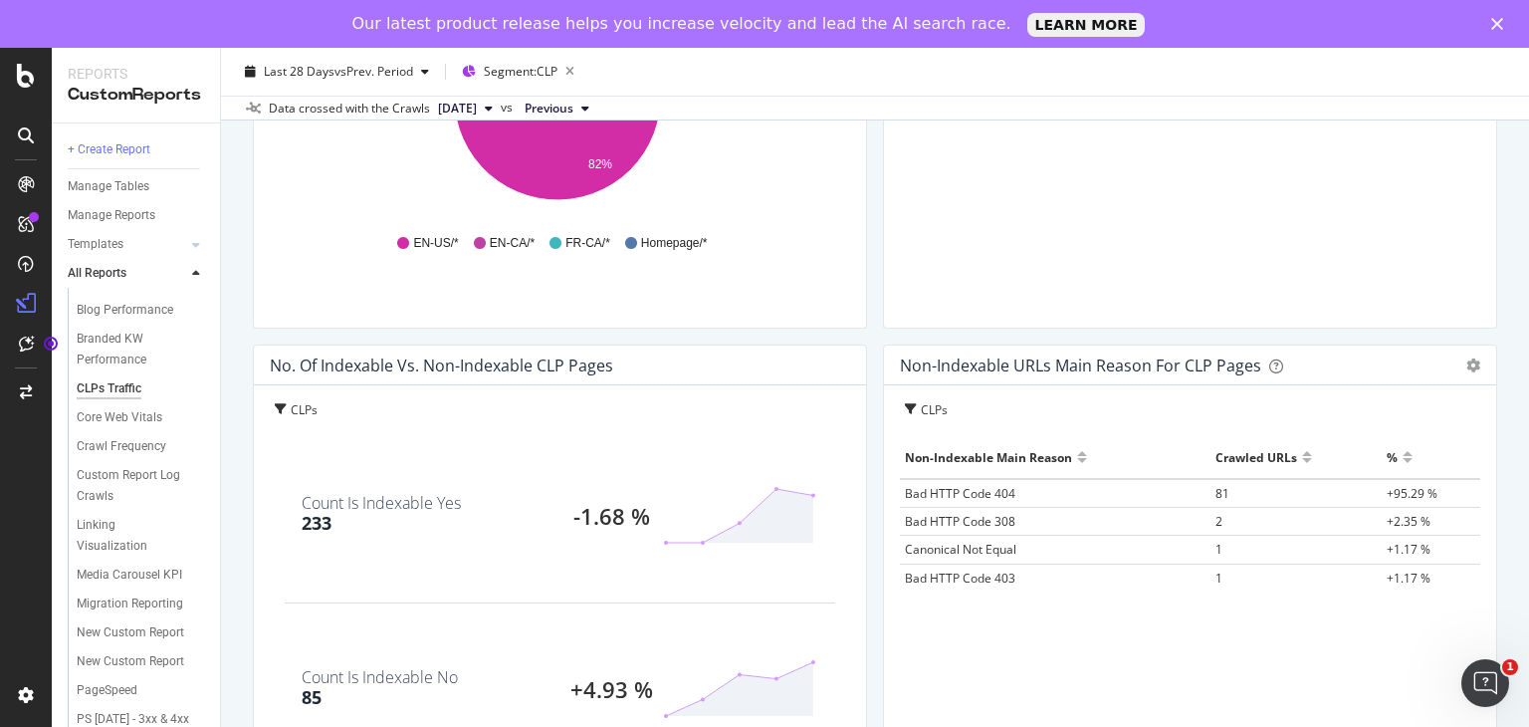
scroll to position [2290, 0]
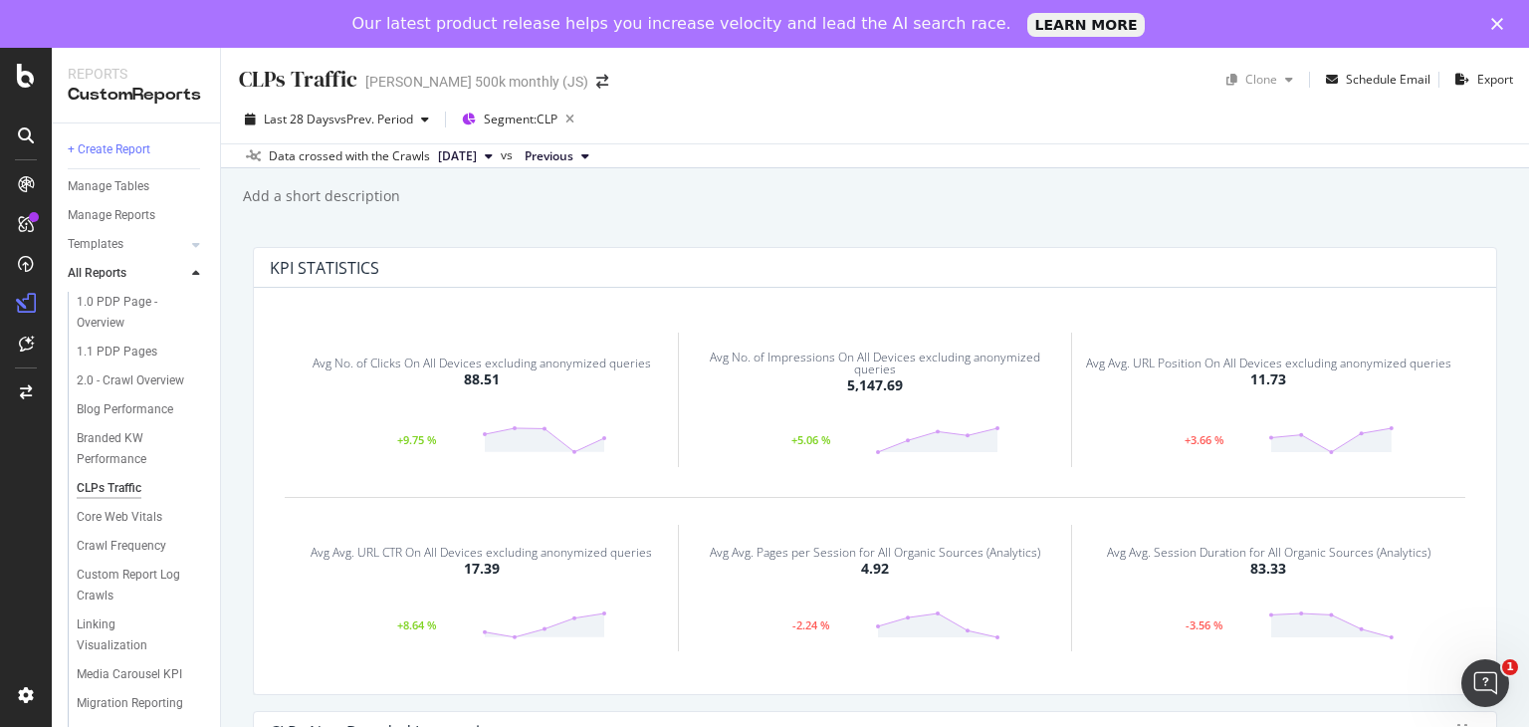
click at [192, 272] on icon at bounding box center [196, 274] width 8 height 12
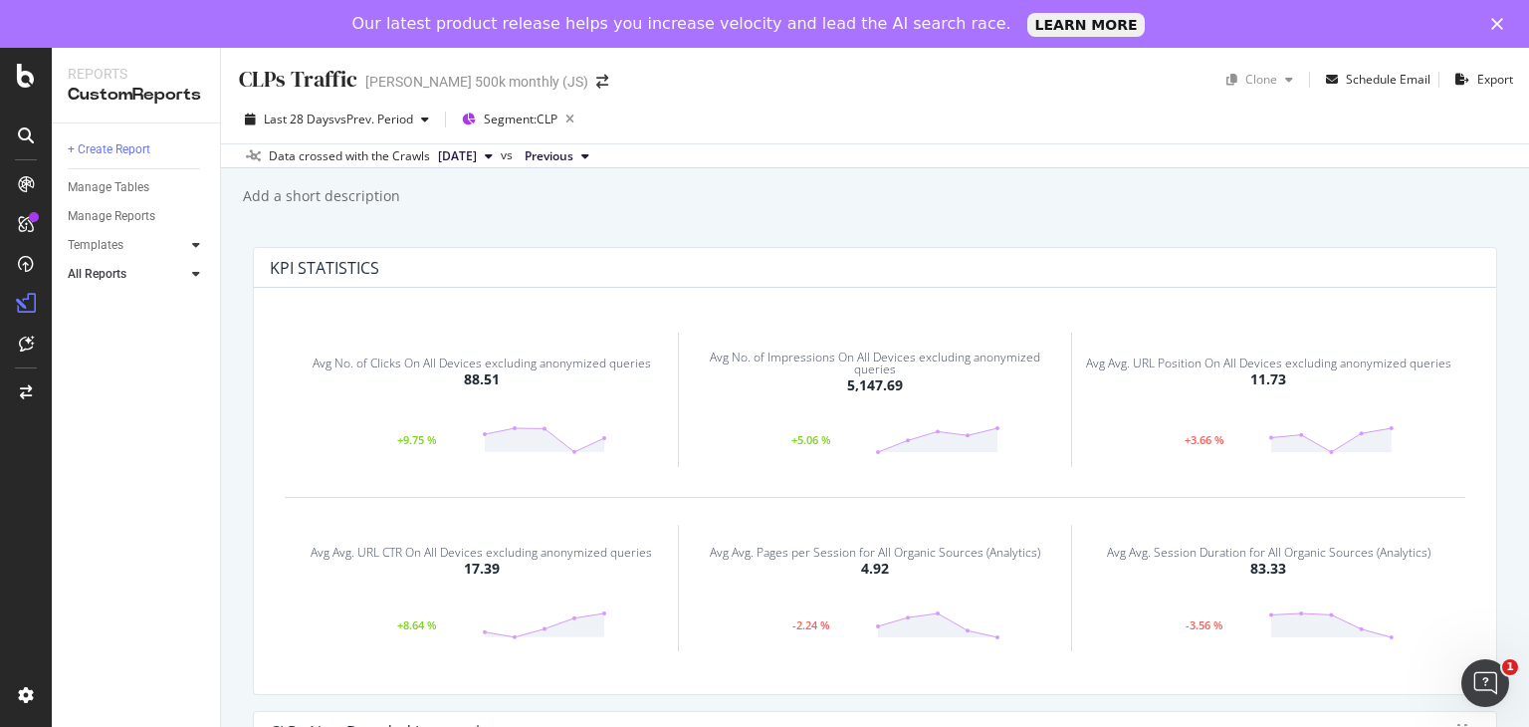
click at [187, 245] on div at bounding box center [196, 245] width 20 height 20
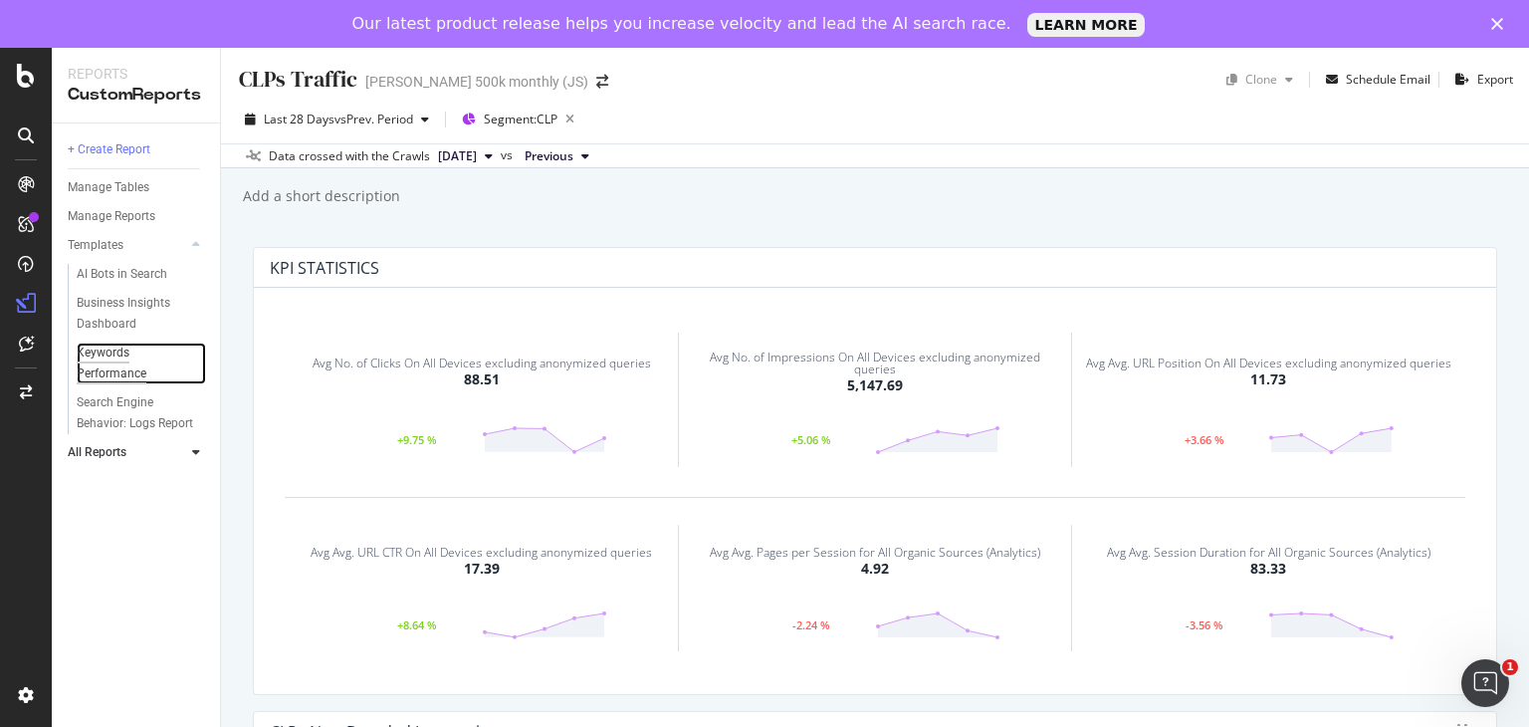
click at [107, 359] on div "Keywords Performance" at bounding box center [132, 363] width 111 height 42
